Goal: Check status: Check status

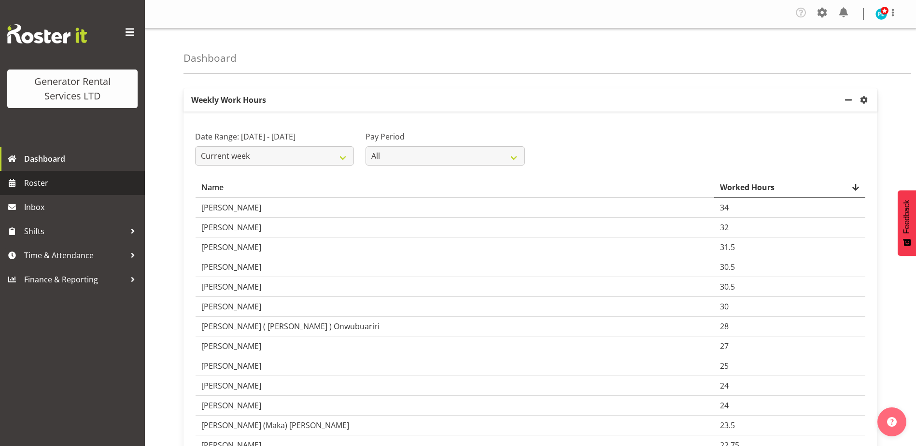
click at [31, 186] on span "Roster" at bounding box center [82, 183] width 116 height 14
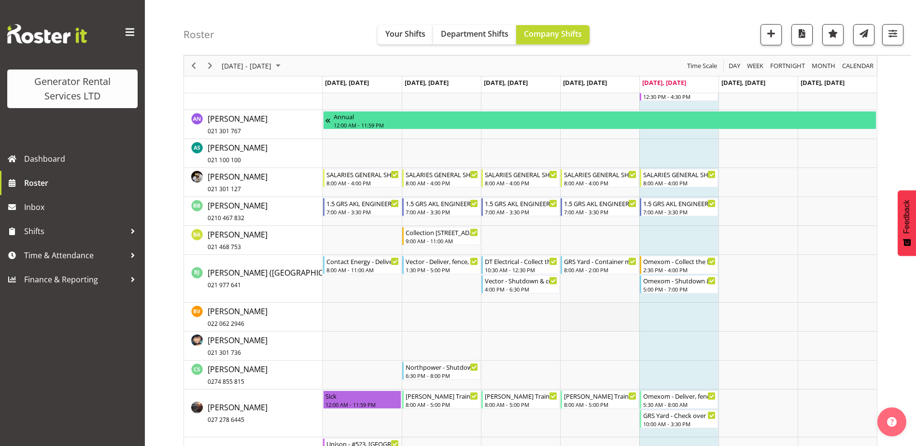
scroll to position [241, 0]
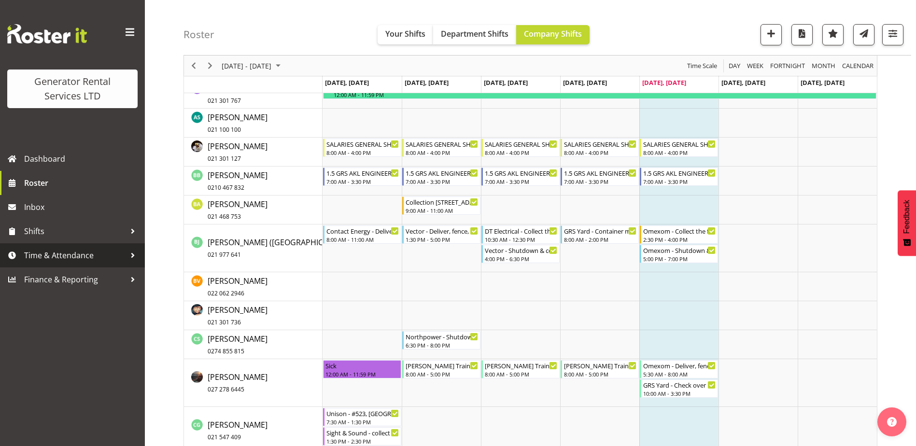
click at [49, 256] on span "Time & Attendance" at bounding box center [74, 255] width 101 height 14
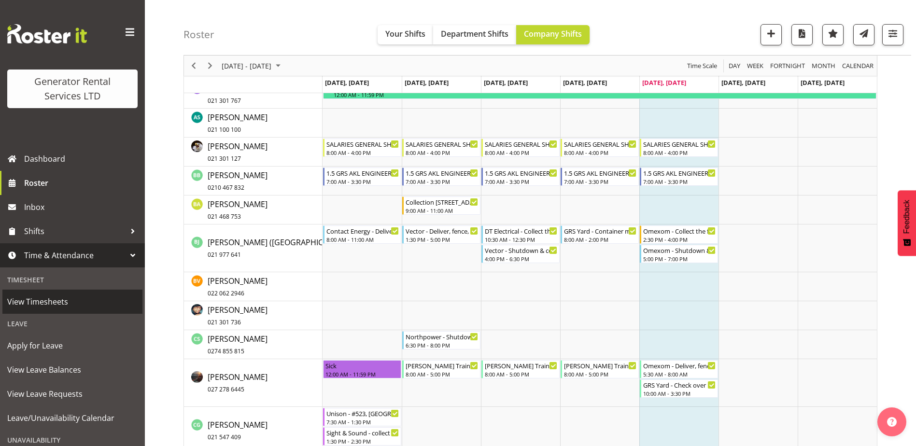
click at [31, 294] on span "View Timesheets" at bounding box center [72, 301] width 130 height 14
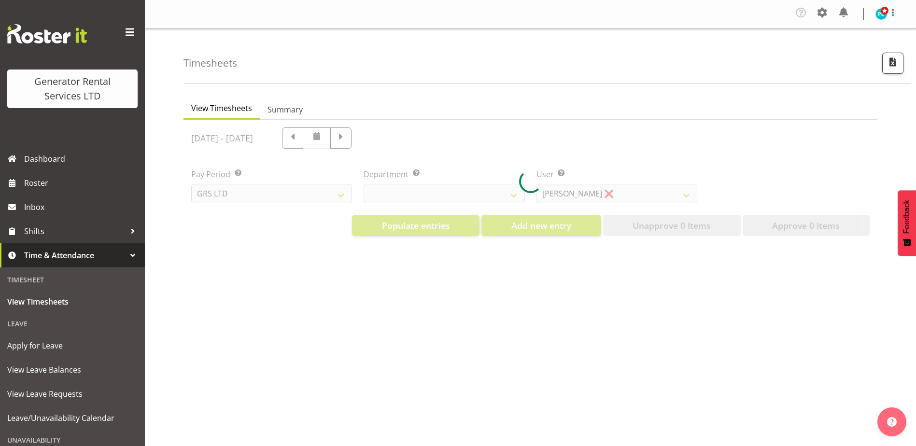
select select "22"
select select "149"
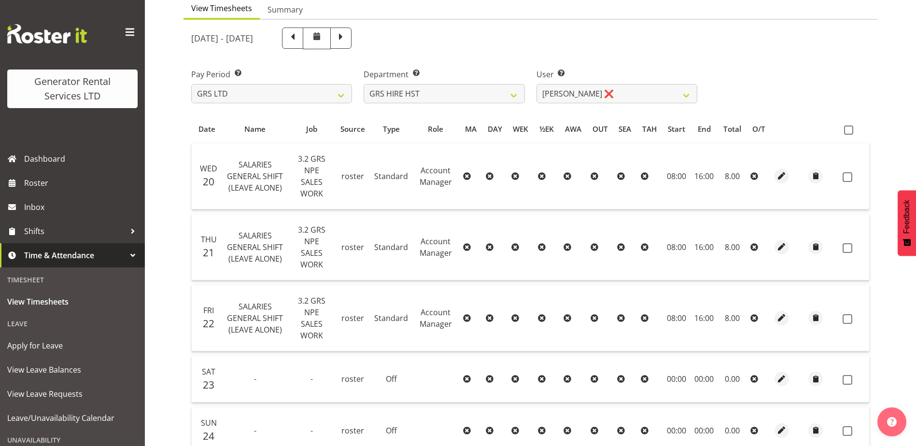
scroll to position [45, 0]
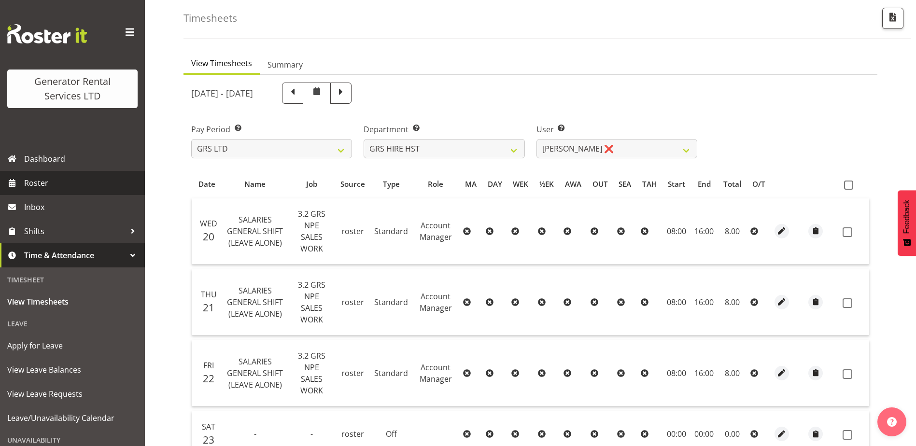
click at [38, 183] on span "Roster" at bounding box center [82, 183] width 116 height 14
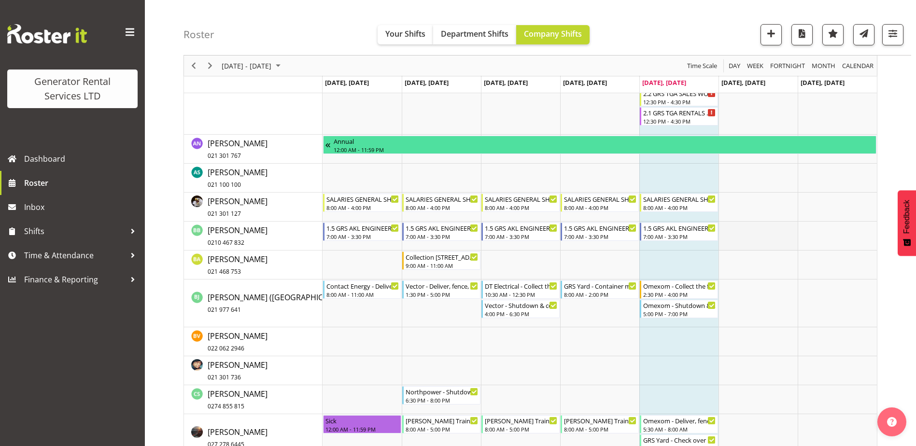
scroll to position [193, 0]
